Goal: Task Accomplishment & Management: Use online tool/utility

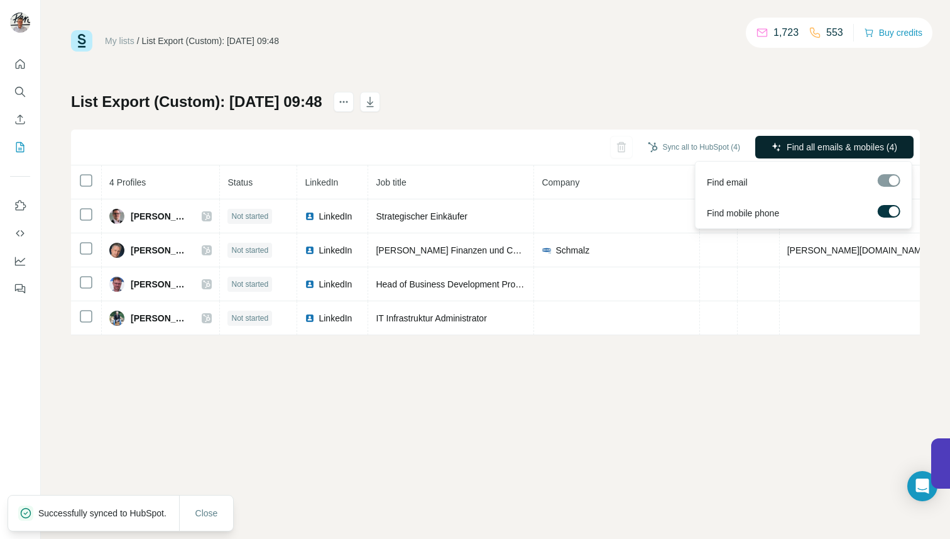
click at [845, 141] on span "Find all emails & mobiles (4)" at bounding box center [842, 147] width 111 height 13
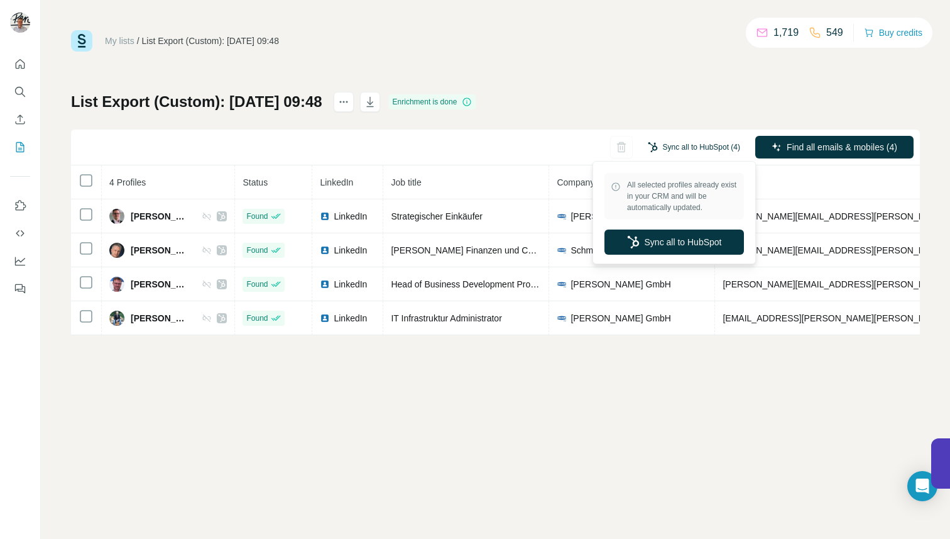
click at [689, 148] on button "Sync all to HubSpot (4)" at bounding box center [694, 147] width 110 height 19
click at [686, 245] on button "Sync all to HubSpot" at bounding box center [675, 241] width 140 height 25
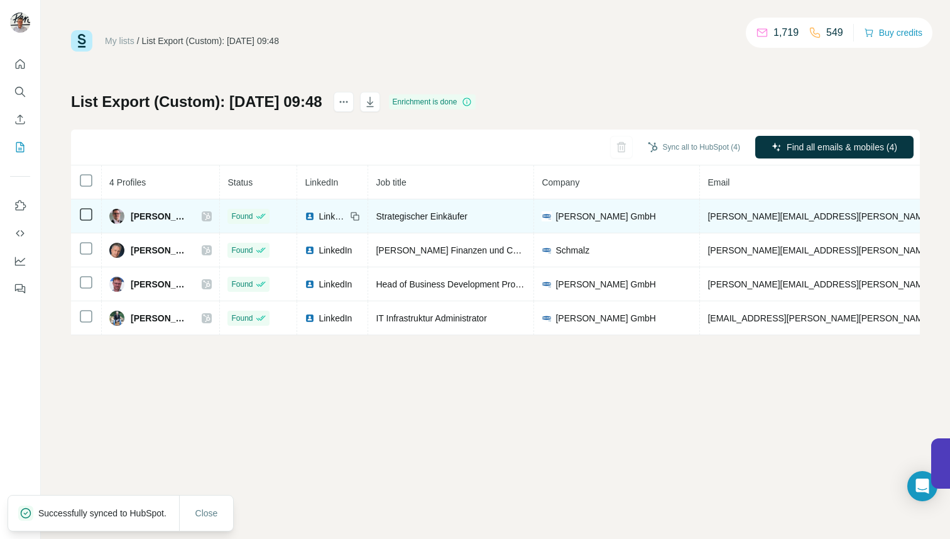
click at [209, 214] on icon at bounding box center [207, 216] width 8 height 10
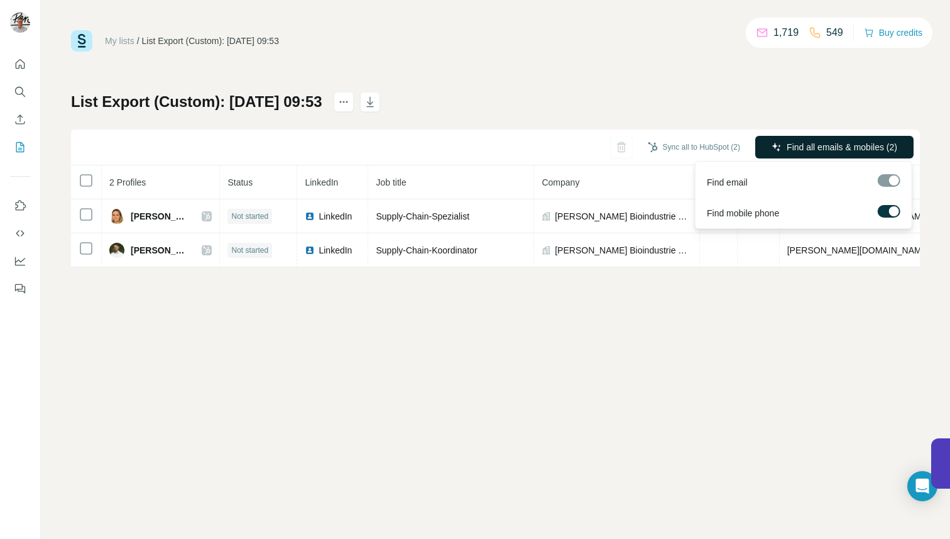
click at [820, 152] on span "Find all emails & mobiles (2)" at bounding box center [842, 147] width 111 height 13
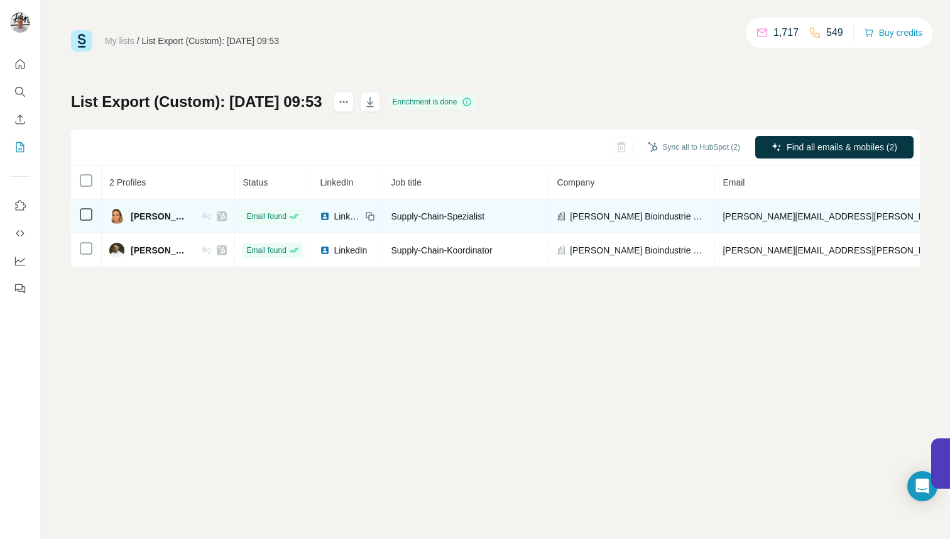
click at [221, 216] on icon at bounding box center [222, 216] width 8 height 10
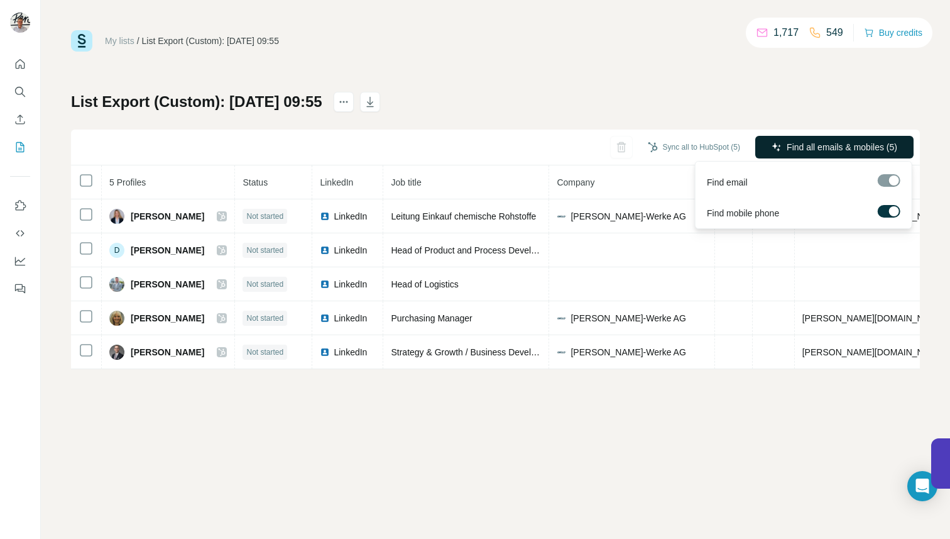
click at [798, 149] on span "Find all emails & mobiles (5)" at bounding box center [842, 147] width 111 height 13
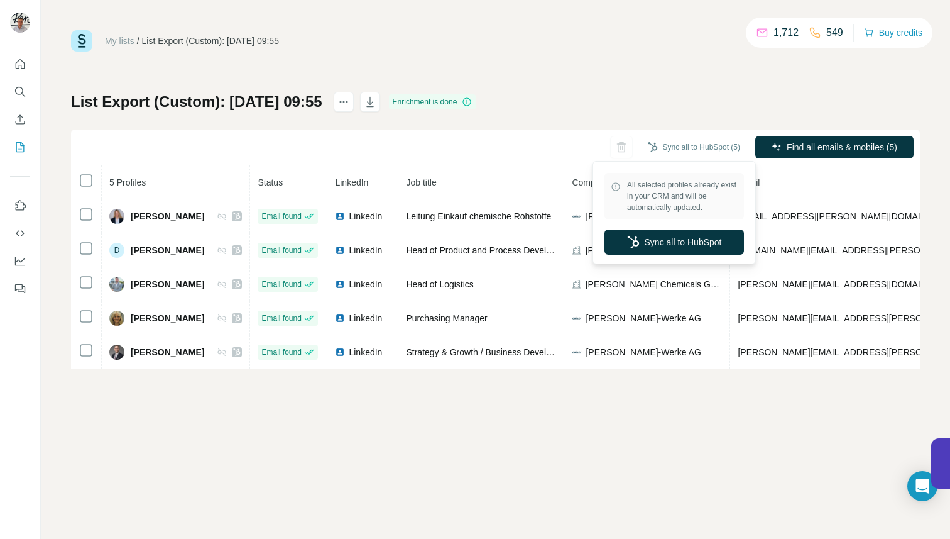
click at [671, 157] on div "Sync all to HubSpot (5)" at bounding box center [694, 147] width 110 height 23
click at [686, 150] on button "Sync all to HubSpot (5)" at bounding box center [694, 147] width 110 height 19
click at [664, 246] on button "Sync all to HubSpot" at bounding box center [675, 241] width 140 height 25
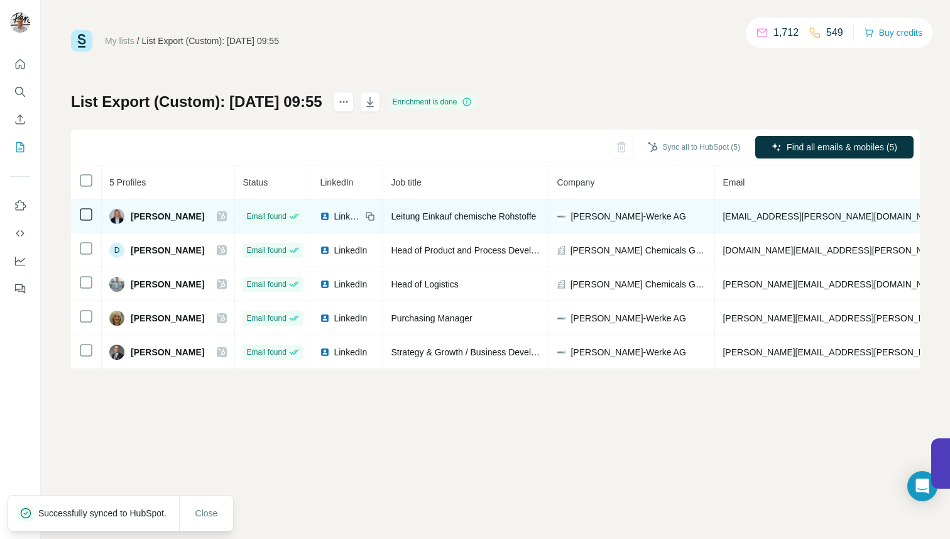
click at [226, 217] on icon at bounding box center [222, 216] width 8 height 10
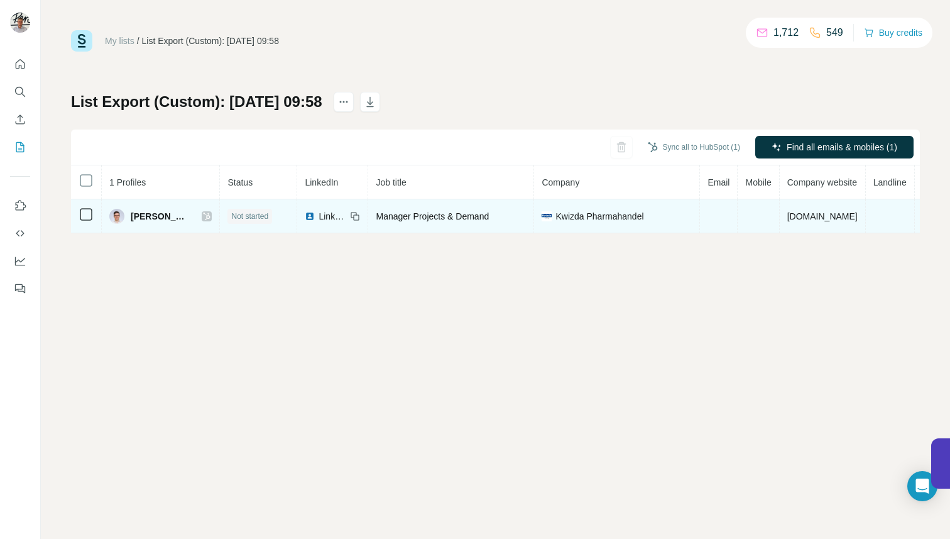
click at [203, 215] on icon at bounding box center [207, 216] width 8 height 10
